Goal: Information Seeking & Learning: Find specific fact

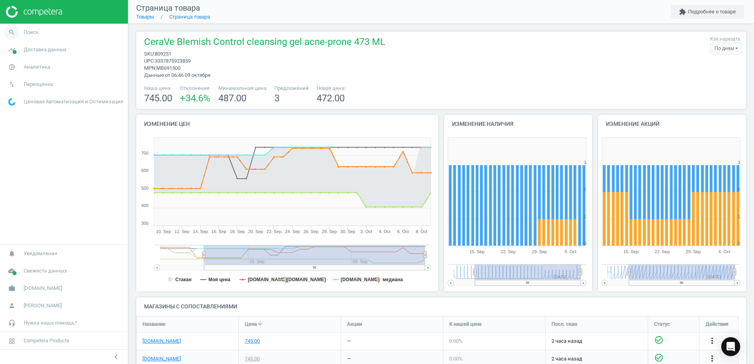
click at [34, 34] on span "Поиск" at bounding box center [31, 32] width 15 height 7
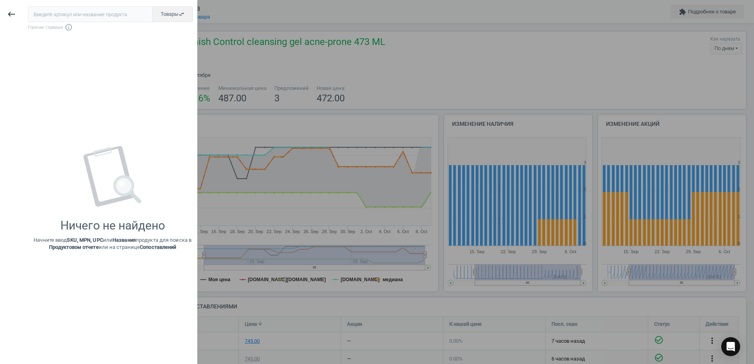
click at [44, 16] on input "text" at bounding box center [90, 14] width 125 height 16
click at [578, 63] on div at bounding box center [377, 182] width 754 height 364
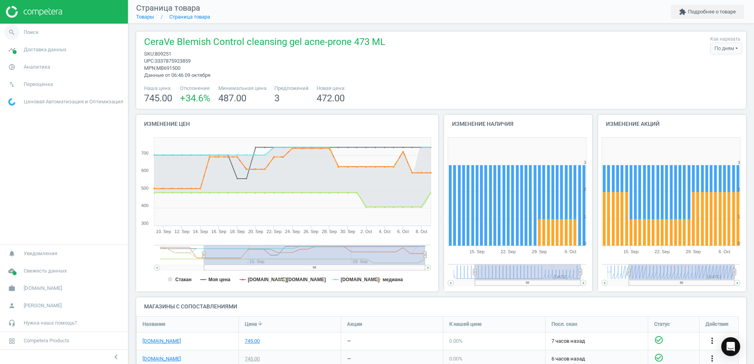
click at [36, 30] on span "Поиск" at bounding box center [31, 32] width 15 height 7
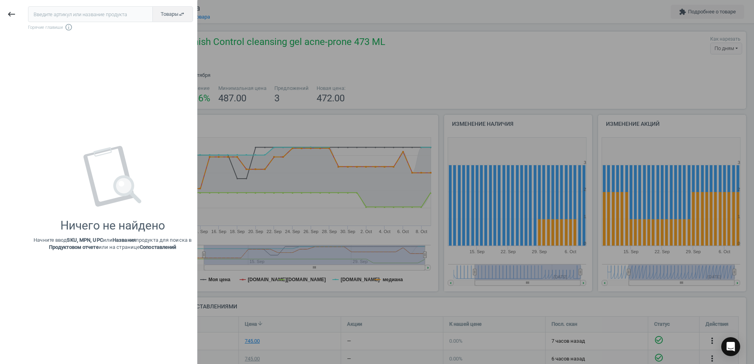
click at [59, 15] on input "text" at bounding box center [90, 14] width 125 height 16
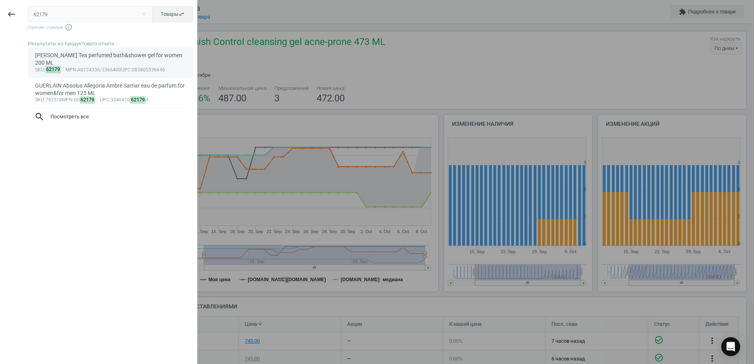
type input "62179"
click at [109, 60] on div "[PERSON_NAME] Tea perfumed bath&shower gel for women 200 ML" at bounding box center [110, 59] width 151 height 15
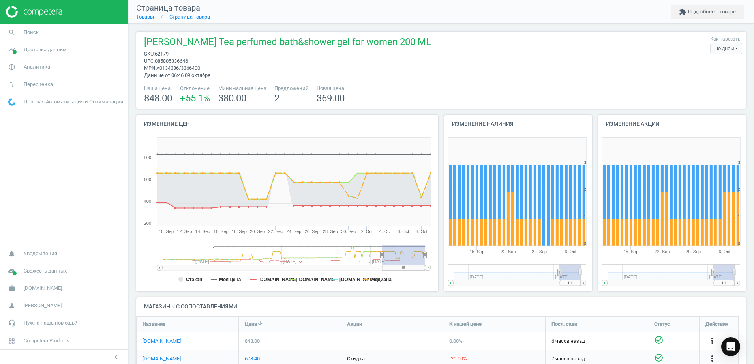
click at [154, 96] on span "848.00" at bounding box center [158, 98] width 28 height 11
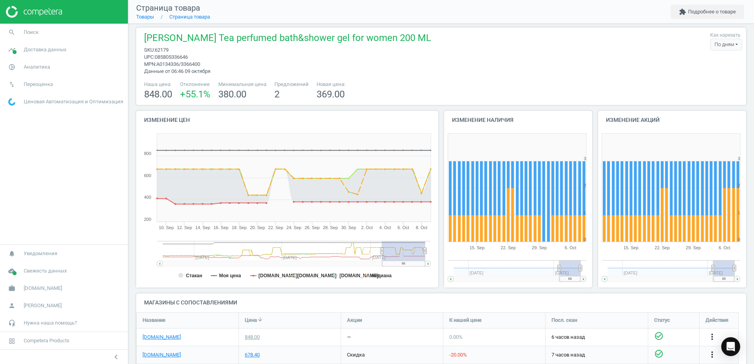
scroll to position [4, 0]
drag, startPoint x: 194, startPoint y: 95, endPoint x: 188, endPoint y: 95, distance: 5.9
click at [188, 95] on span "+55.1 %" at bounding box center [195, 93] width 30 height 11
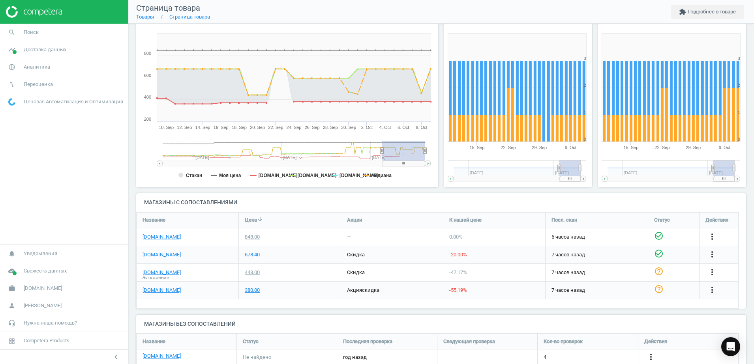
scroll to position [129, 0]
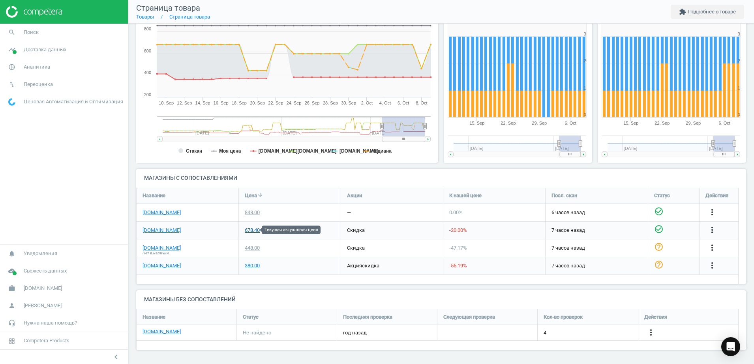
click at [253, 231] on div "678.40" at bounding box center [252, 230] width 15 height 7
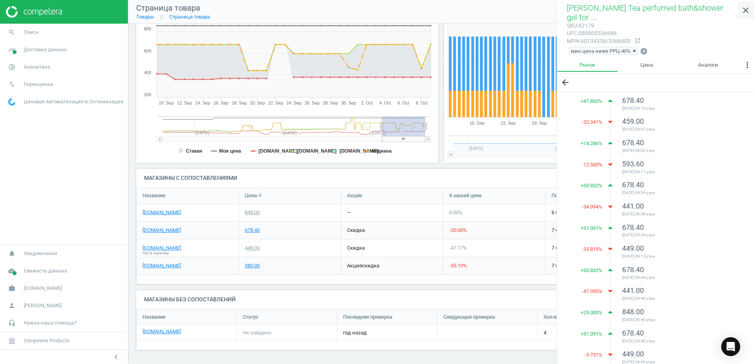
click at [745, 8] on icon "close" at bounding box center [745, 10] width 9 height 9
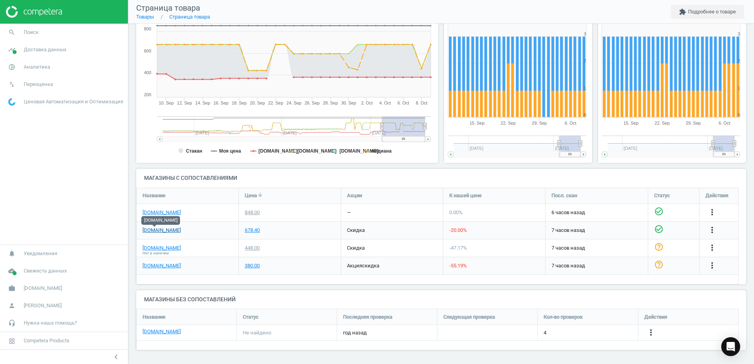
click at [154, 230] on link "[DOMAIN_NAME]" at bounding box center [161, 230] width 38 height 7
